Goal: Register for event/course

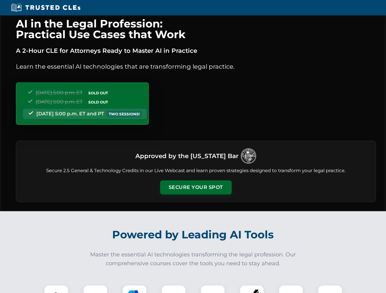
click at [196, 188] on button "Secure Your Spot" at bounding box center [196, 188] width 72 height 14
click at [56, 289] on img at bounding box center [56, 298] width 18 height 18
